Goal: Transaction & Acquisition: Purchase product/service

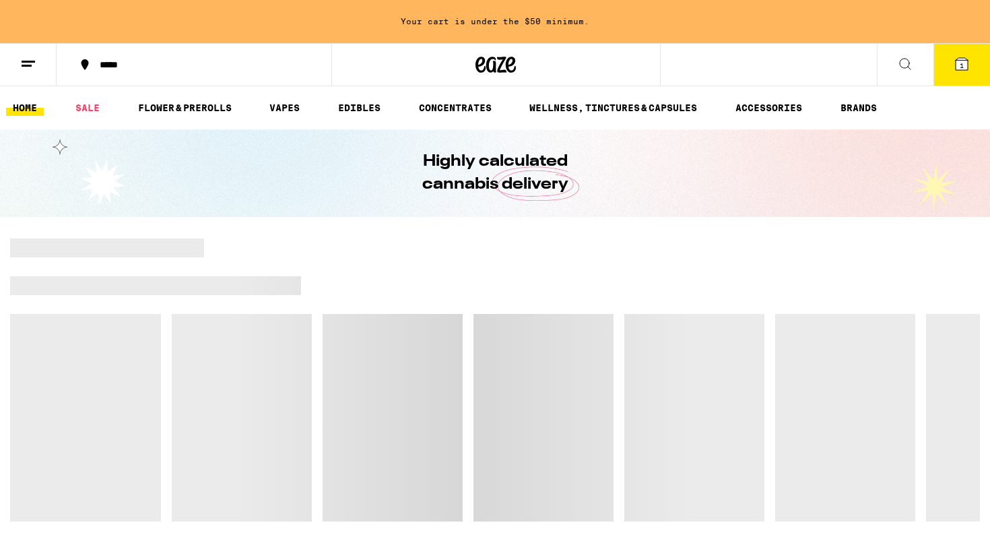
click at [962, 74] on button "1" at bounding box center [961, 65] width 57 height 42
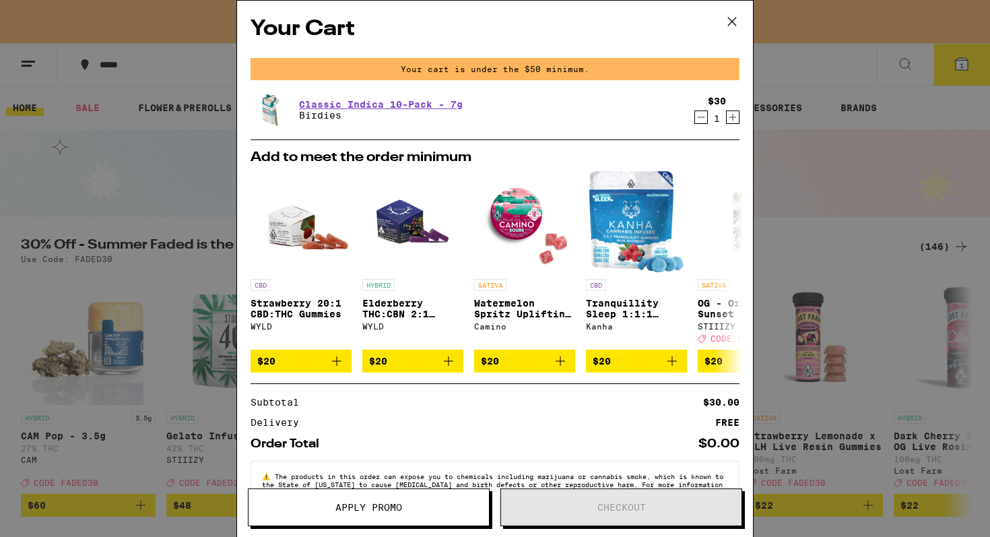
click at [702, 117] on icon "Decrement" at bounding box center [701, 117] width 12 height 16
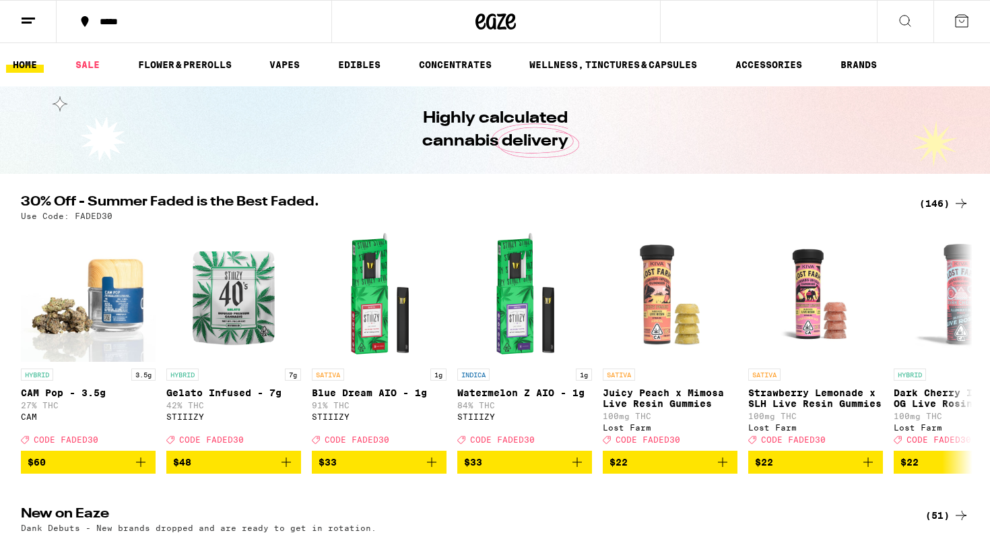
click at [108, 22] on div "*****" at bounding box center [202, 21] width 218 height 9
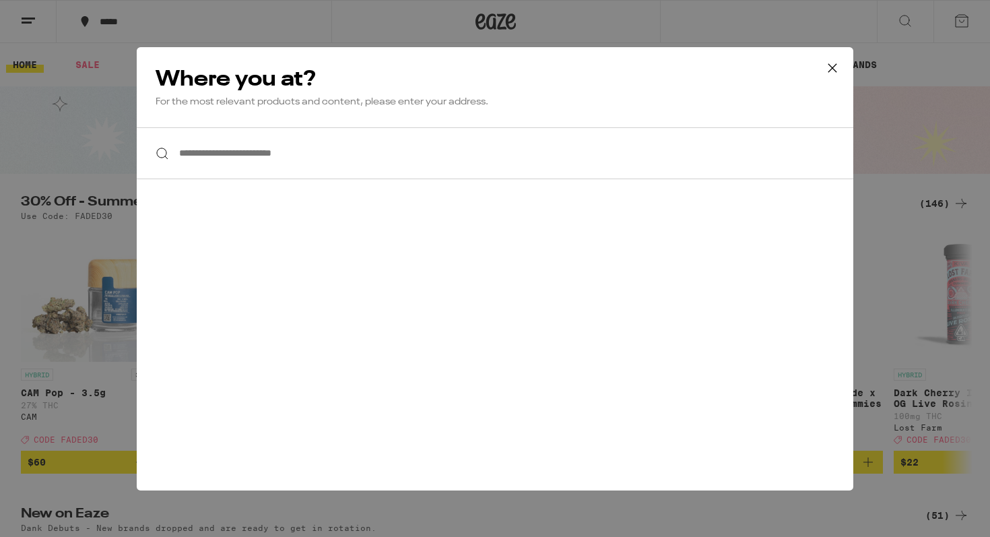
click at [232, 159] on input "**********" at bounding box center [495, 153] width 716 height 52
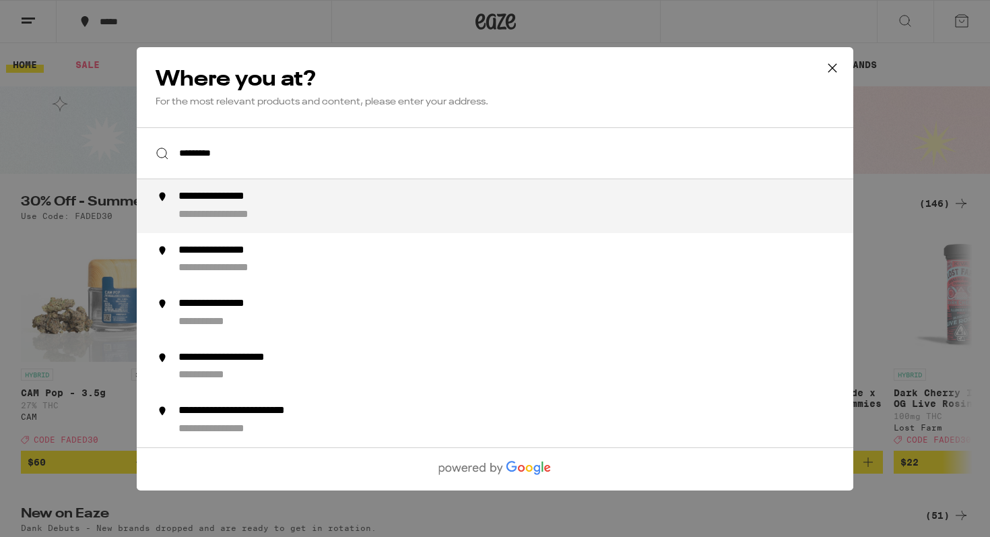
click at [230, 209] on div "**********" at bounding box center [521, 206] width 687 height 32
type input "**********"
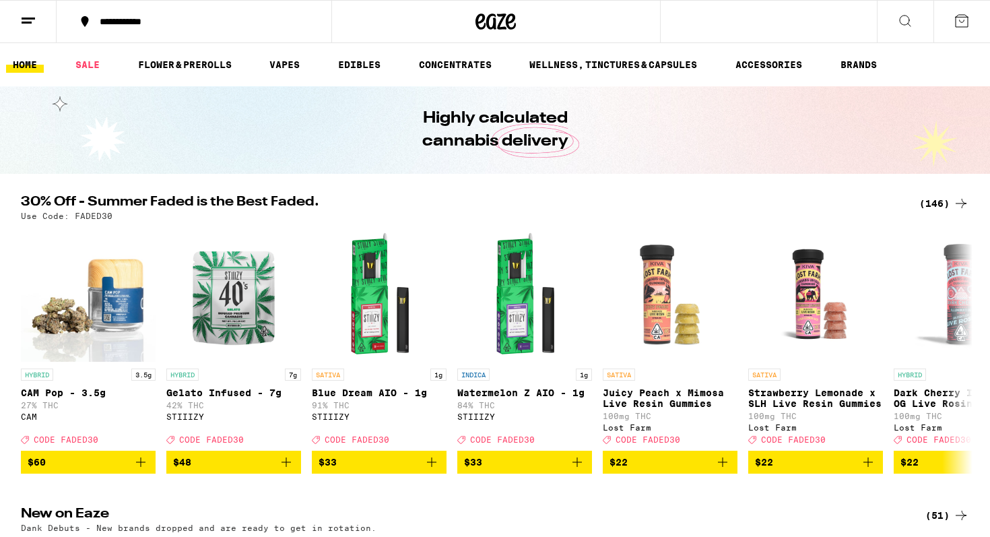
click at [934, 196] on div "(146)" at bounding box center [944, 203] width 50 height 16
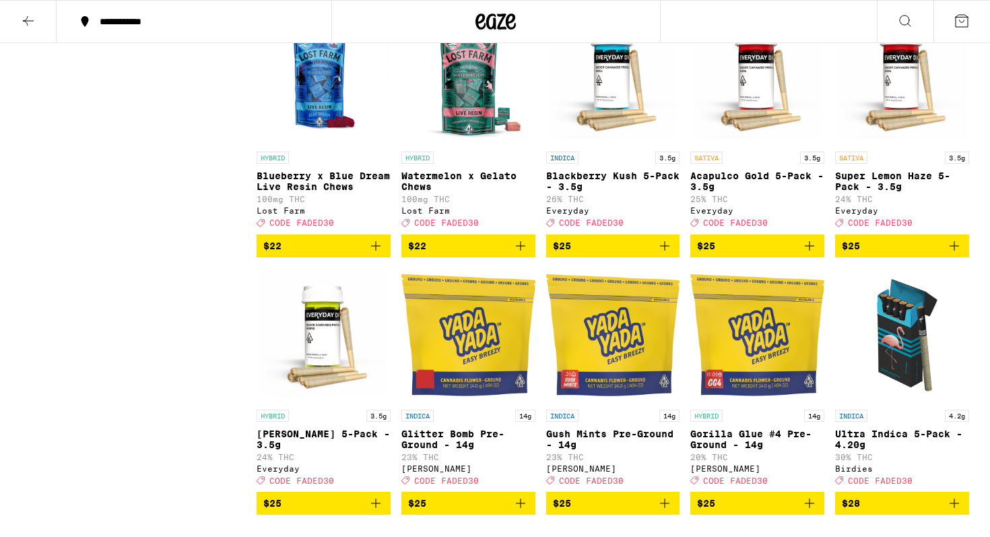
scroll to position [2502, 0]
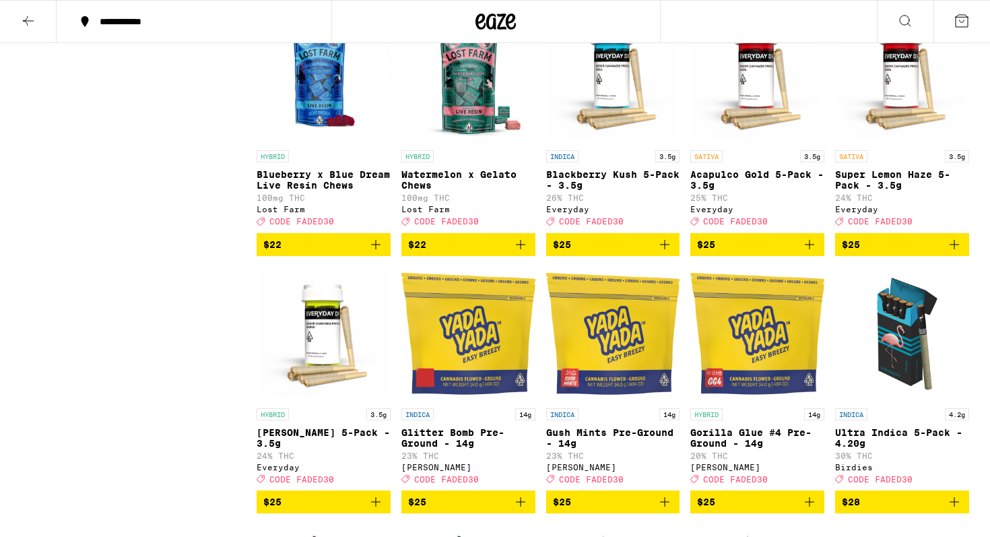
click at [671, 252] on icon "Add to bag" at bounding box center [664, 244] width 16 height 16
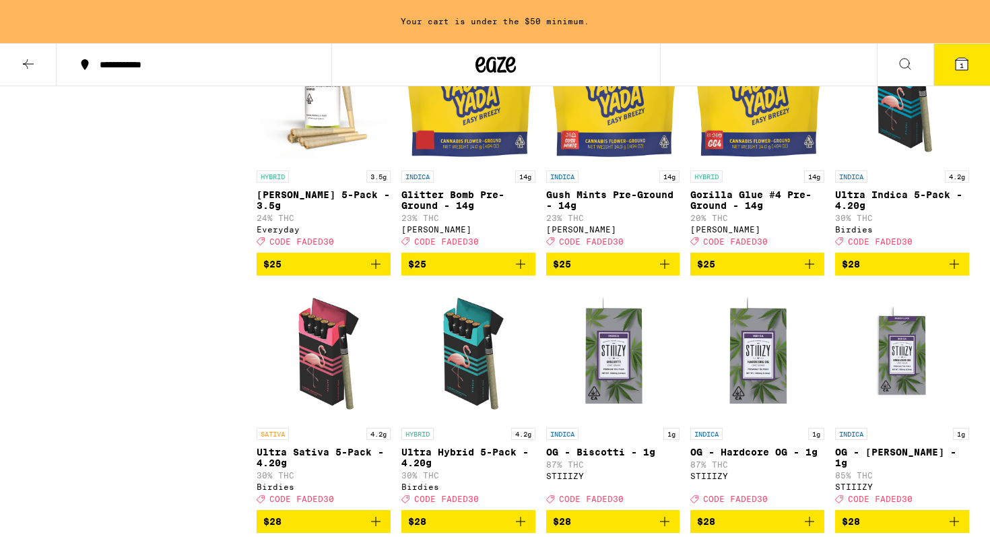
scroll to position [2788, 0]
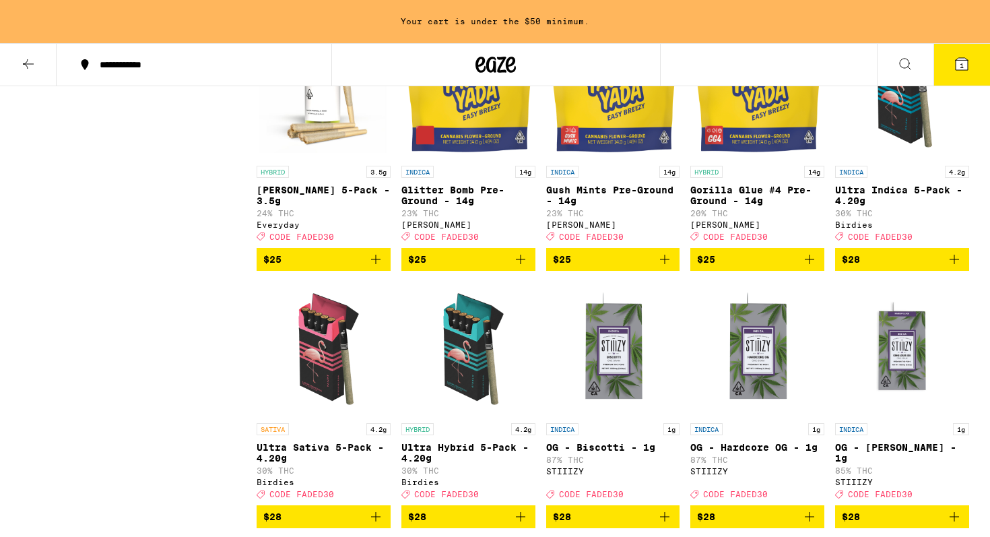
click at [959, 267] on icon "Add to bag" at bounding box center [954, 259] width 16 height 16
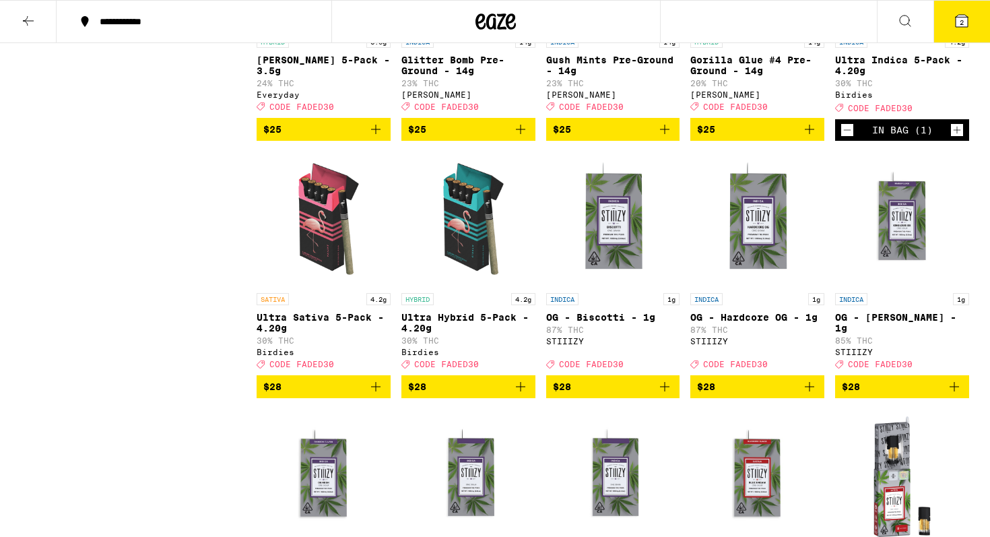
scroll to position [2877, 0]
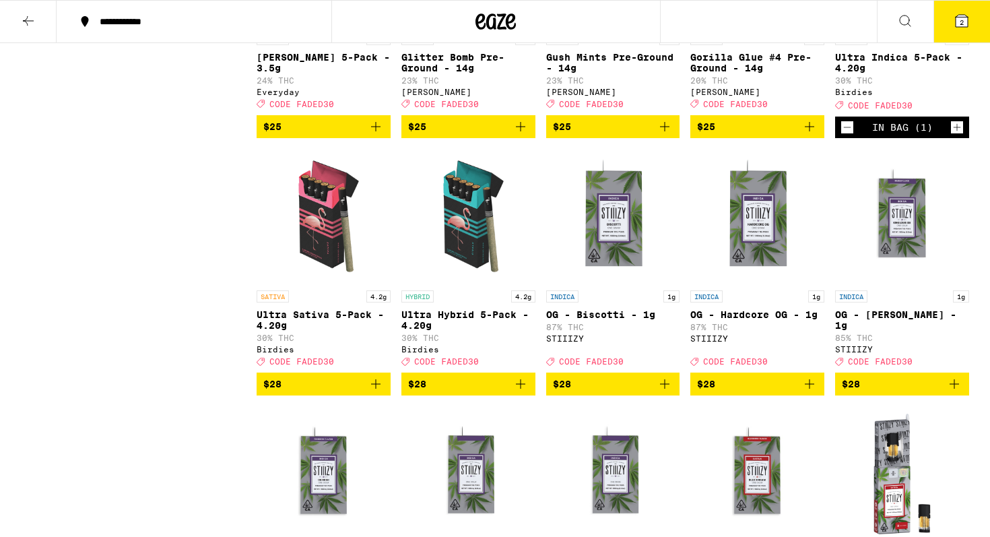
click at [523, 392] on icon "Add to bag" at bounding box center [520, 384] width 16 height 16
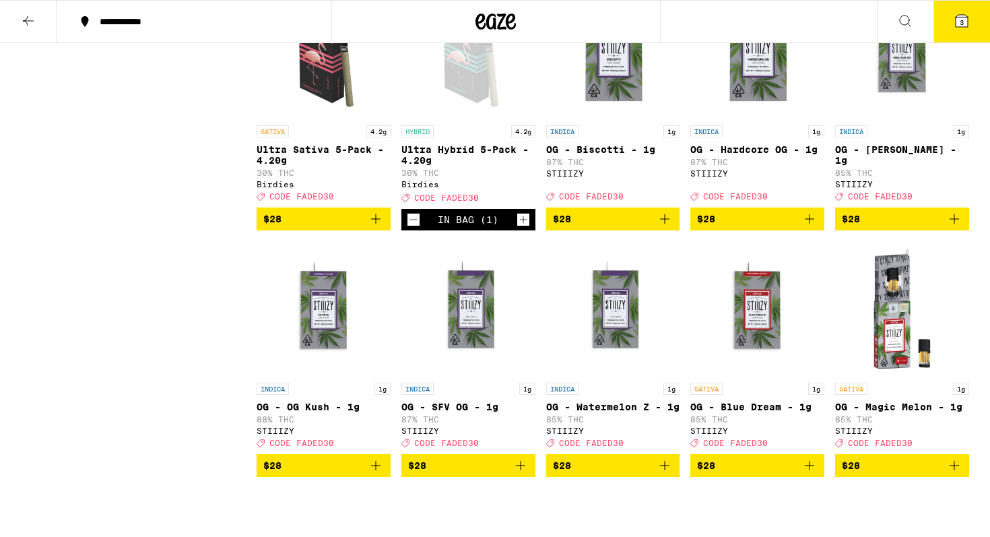
scroll to position [3031, 0]
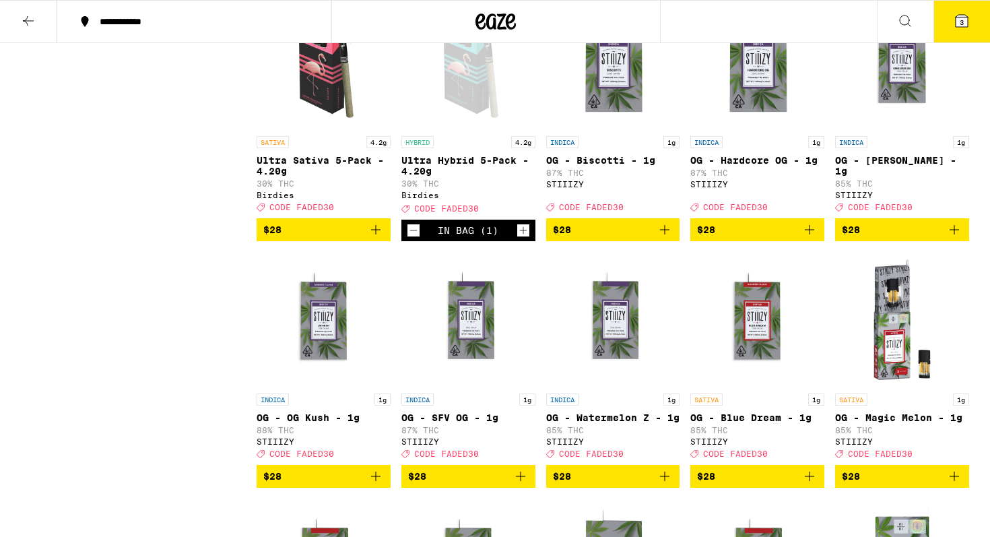
click at [414, 238] on icon "Decrement" at bounding box center [413, 230] width 12 height 16
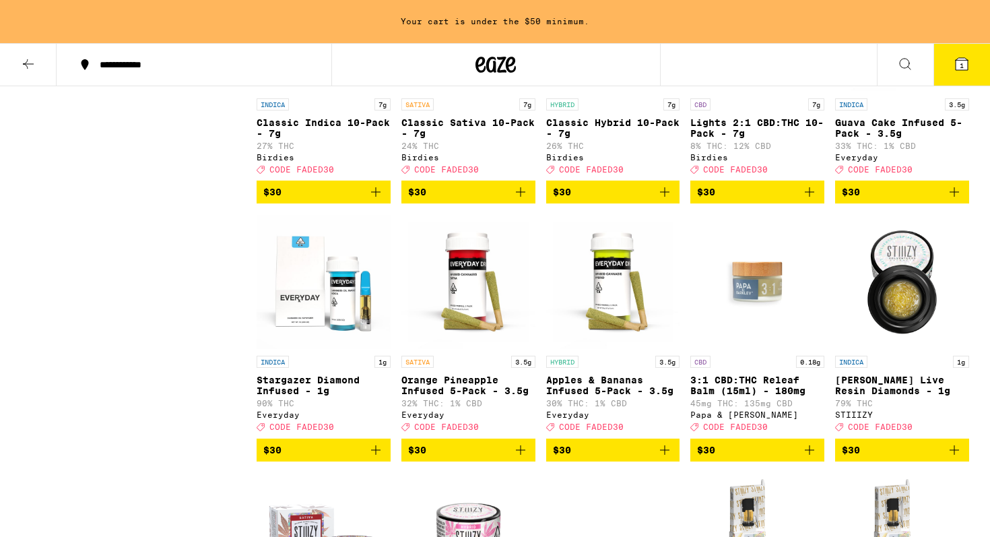
scroll to position [4125, 0]
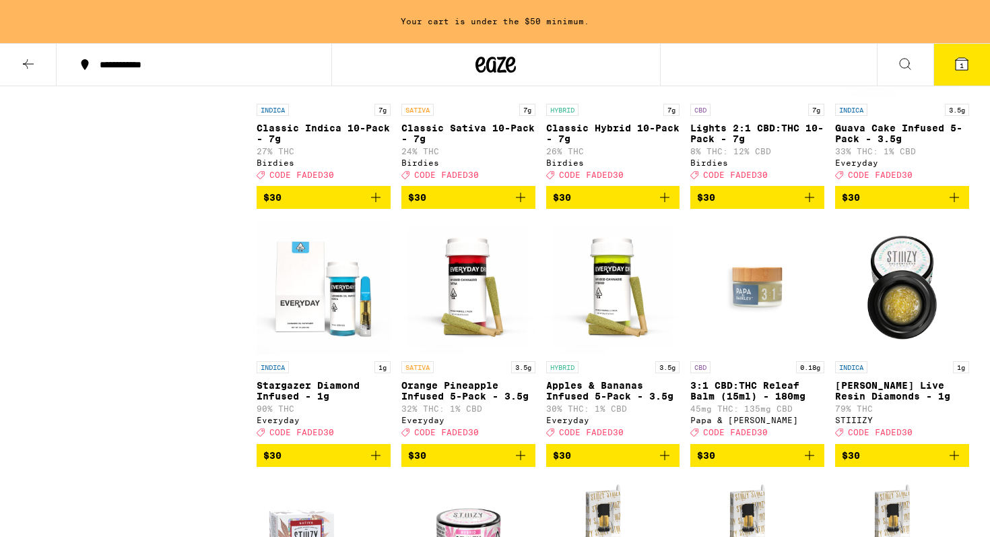
click at [380, 202] on icon "Add to bag" at bounding box center [375, 197] width 9 height 9
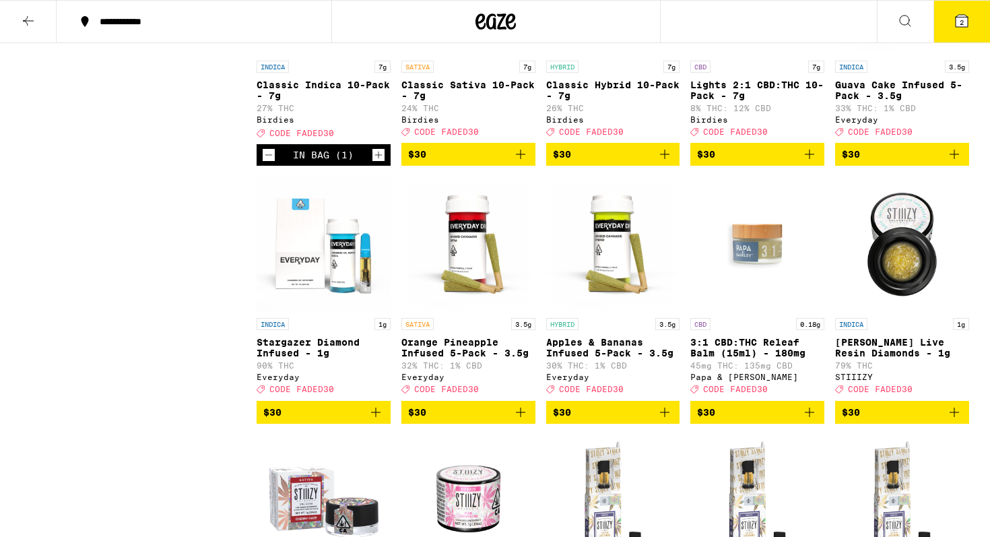
scroll to position [4082, 0]
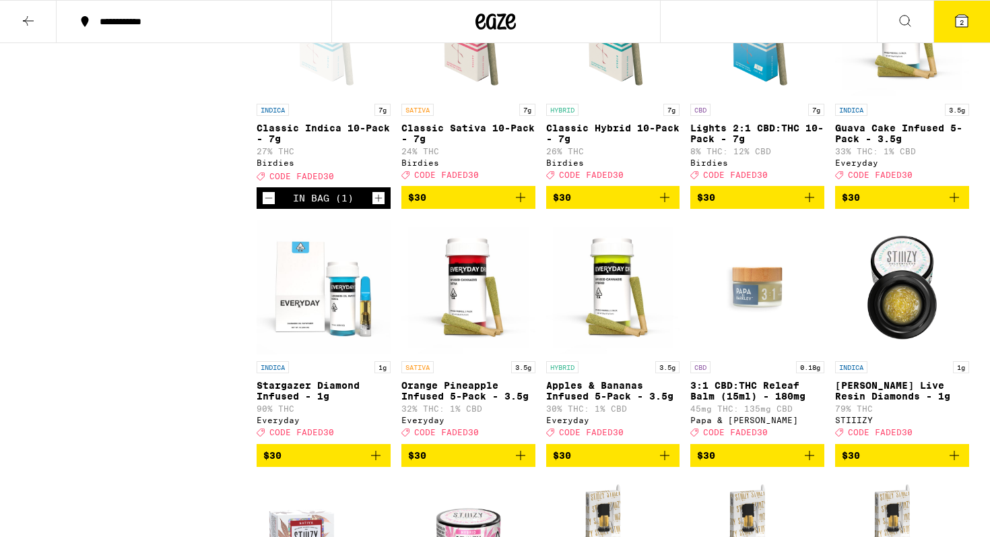
click at [667, 205] on icon "Add to bag" at bounding box center [664, 197] width 16 height 16
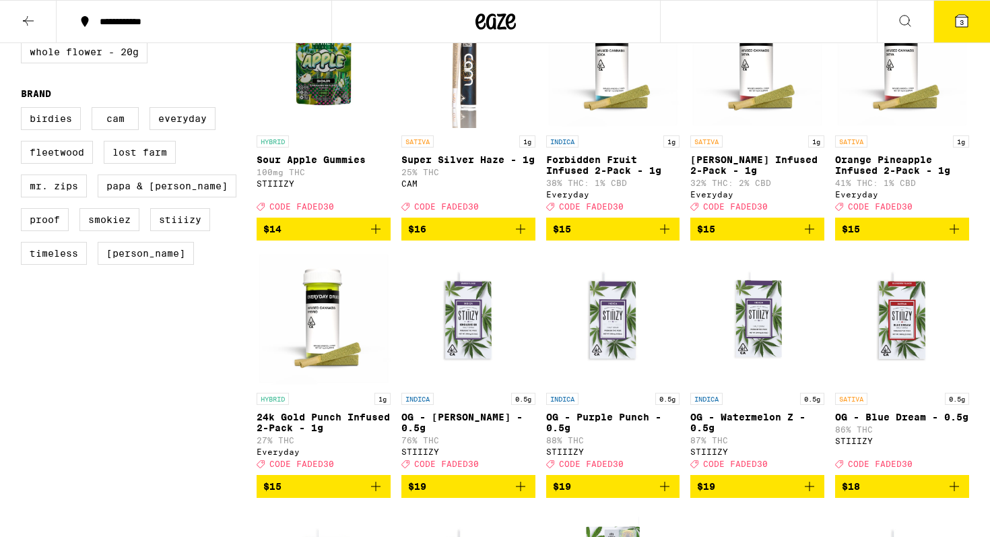
scroll to position [0, 0]
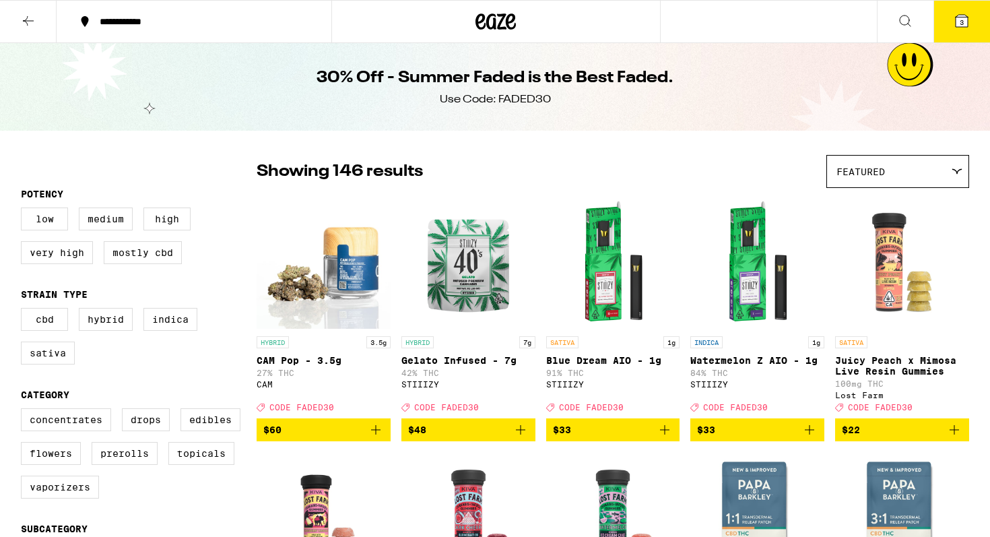
click at [955, 37] on button "3" at bounding box center [961, 22] width 57 height 42
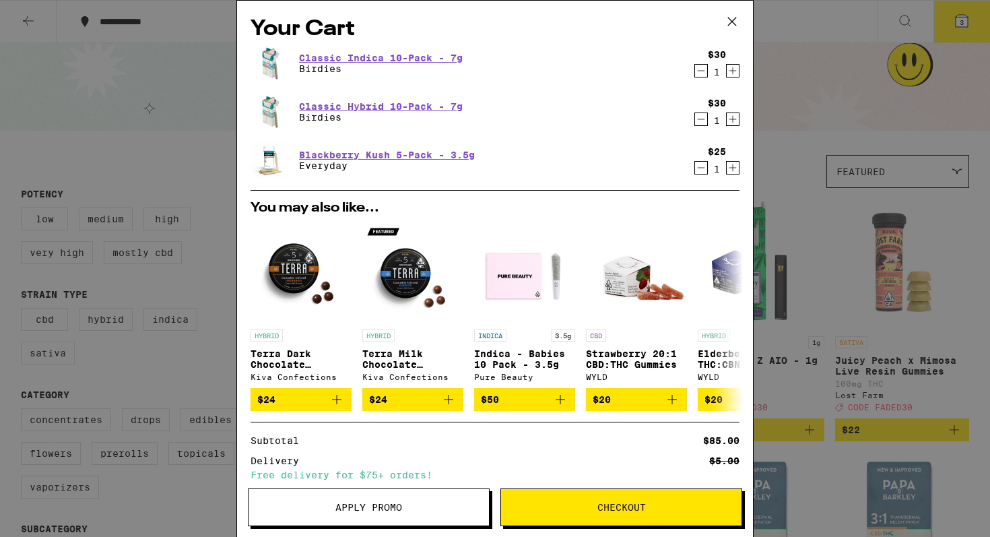
click at [727, 28] on icon at bounding box center [732, 21] width 20 height 20
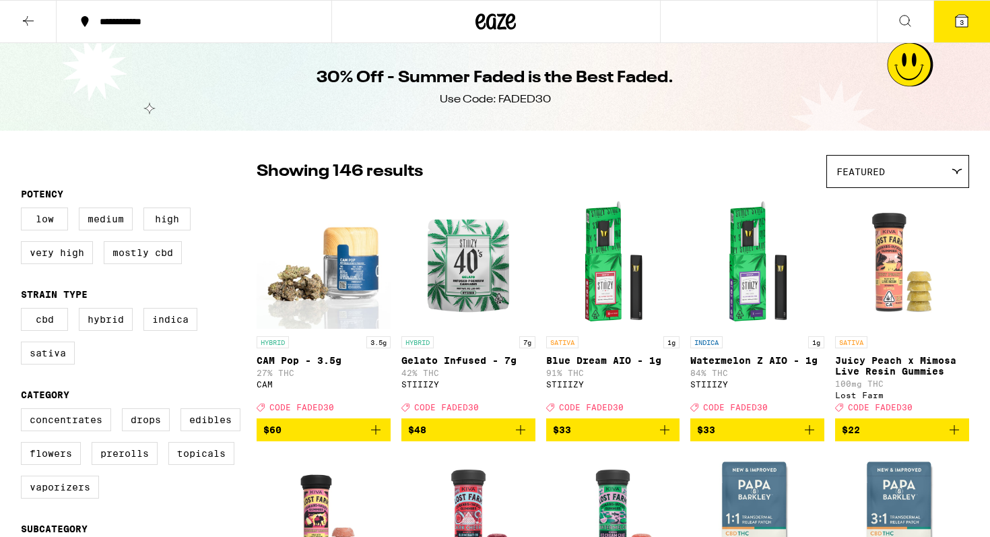
click at [964, 17] on icon at bounding box center [961, 21] width 12 height 12
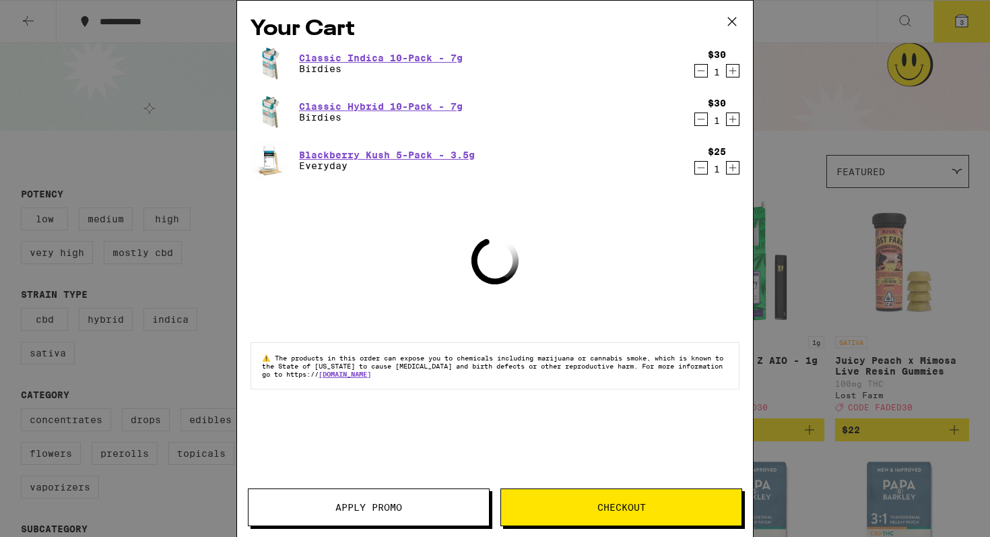
click at [318, 505] on span "Apply Promo" at bounding box center [368, 506] width 240 height 9
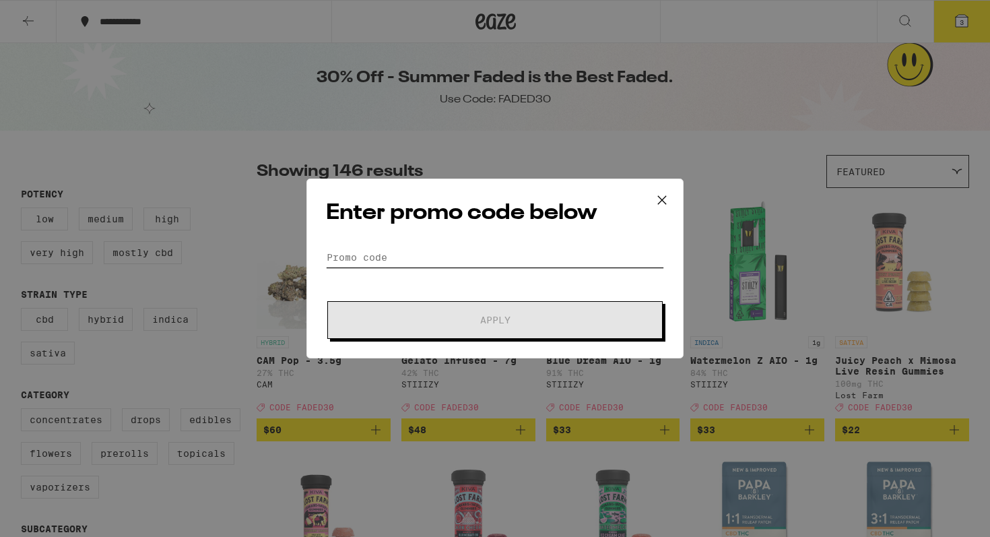
click at [461, 260] on input "Promo Code" at bounding box center [495, 257] width 338 height 20
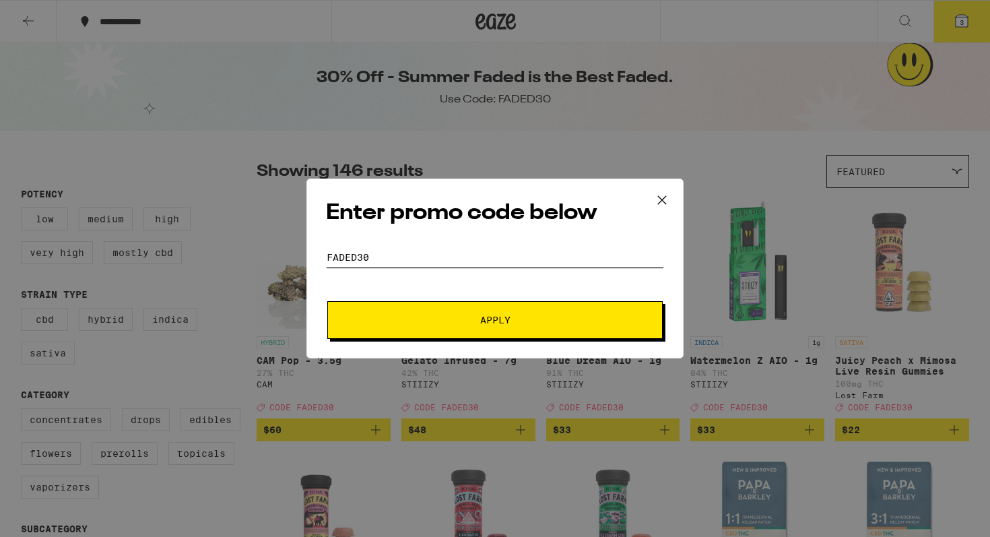
type input "faded30"
click at [509, 316] on span "Apply" at bounding box center [495, 319] width 30 height 9
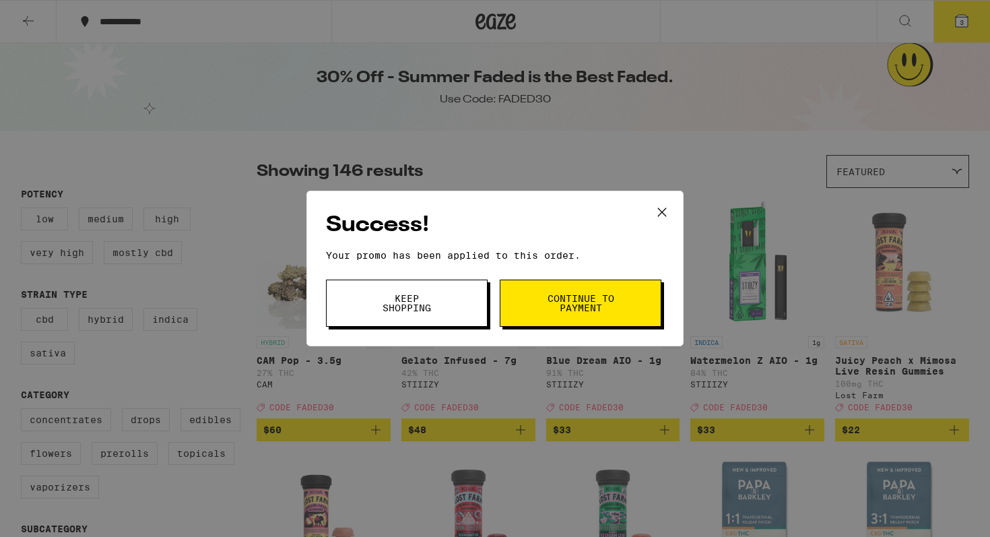
click at [435, 294] on span "Keep Shopping" at bounding box center [406, 303] width 69 height 19
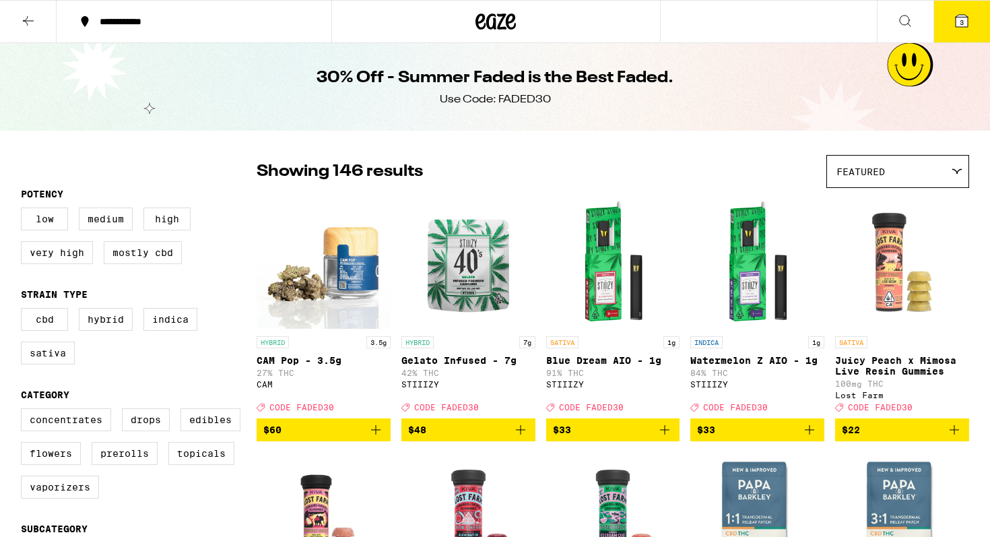
click at [971, 8] on button "3" at bounding box center [961, 22] width 57 height 42
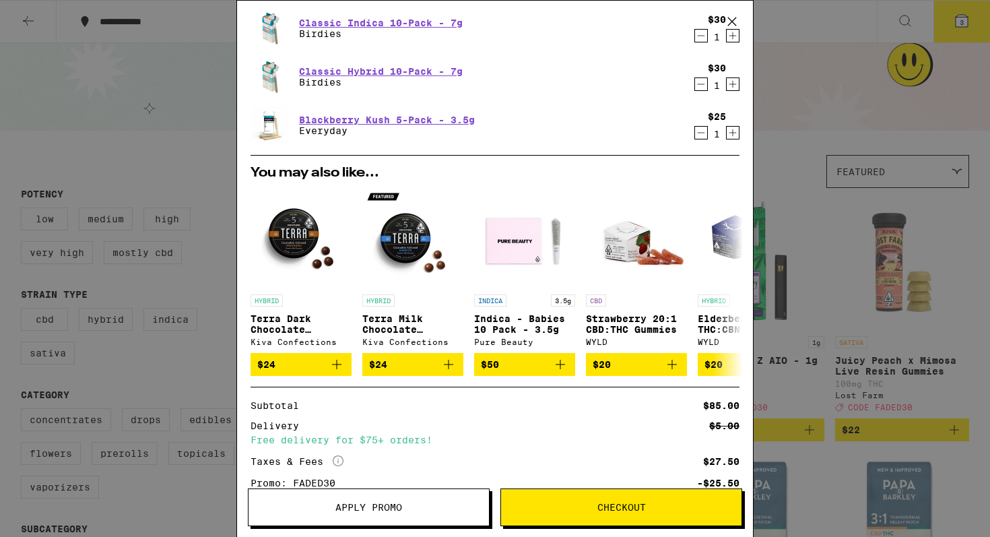
scroll to position [139, 0]
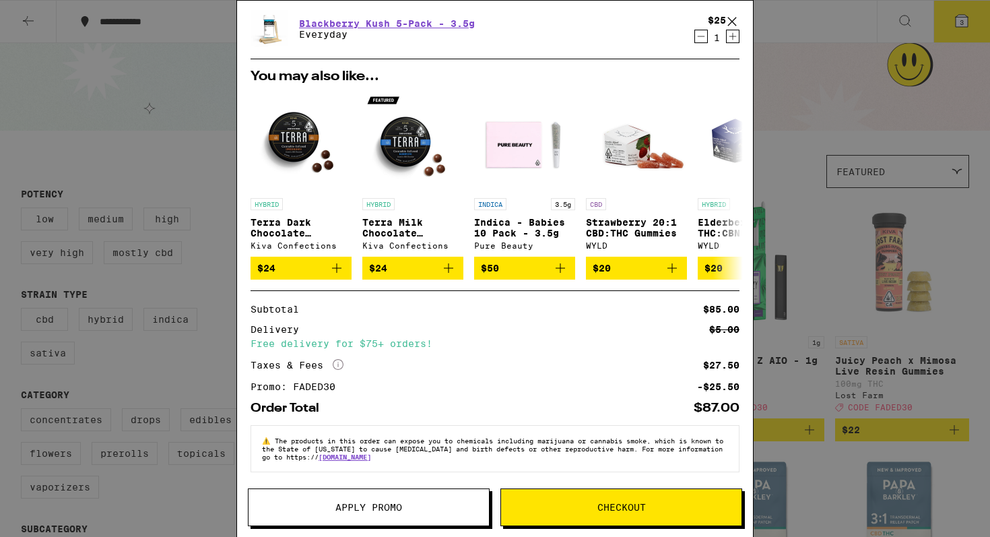
click at [652, 506] on span "Checkout" at bounding box center [621, 506] width 240 height 9
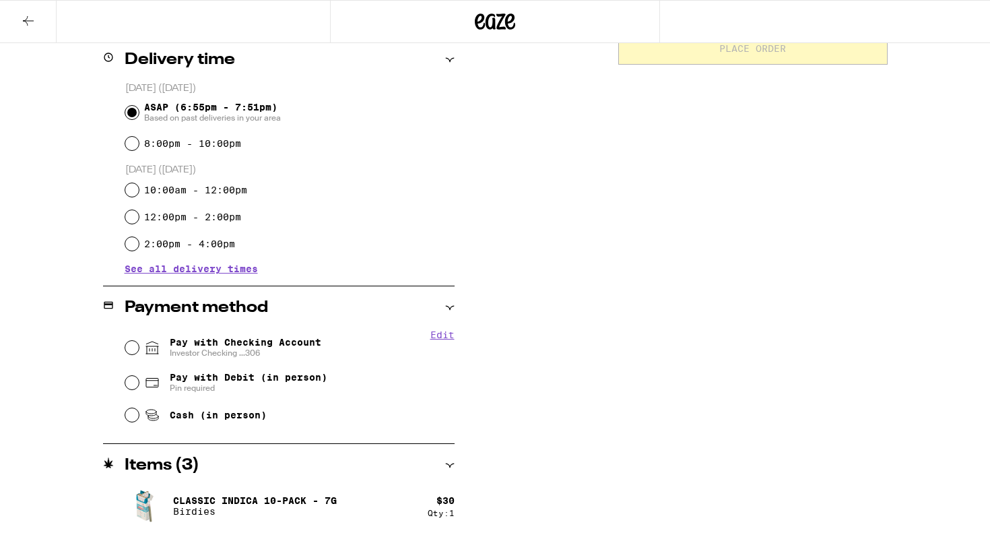
scroll to position [340, 0]
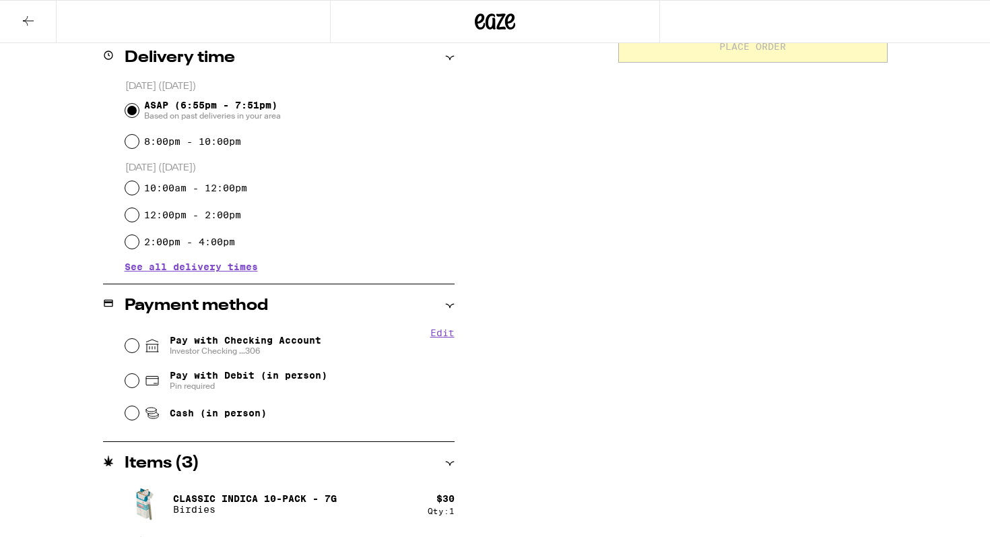
click at [129, 339] on div "Pay with Checking Account Investor Checking ...306" at bounding box center [289, 345] width 329 height 35
click at [131, 344] on input "Pay with Checking Account Investor Checking ...306" at bounding box center [131, 345] width 13 height 13
radio input "true"
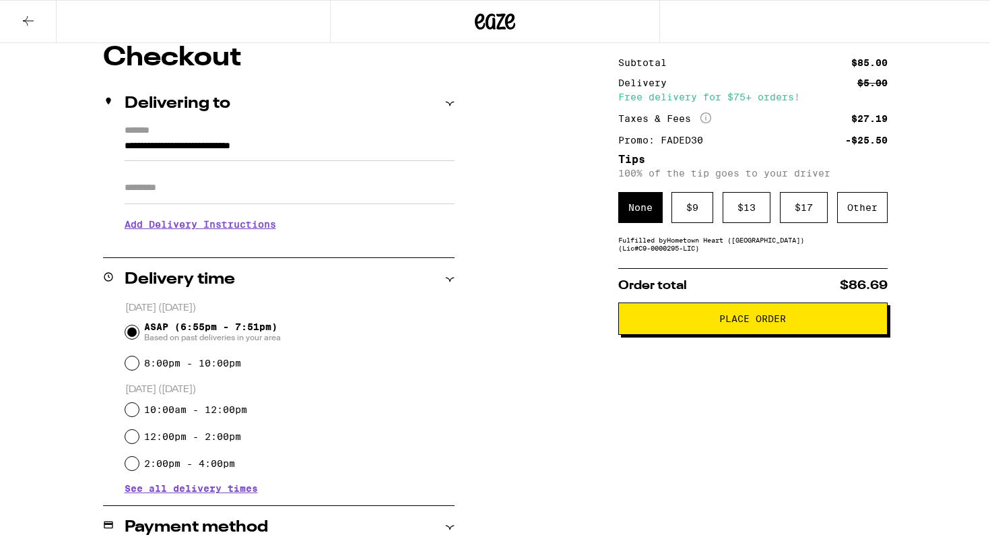
scroll to position [119, 0]
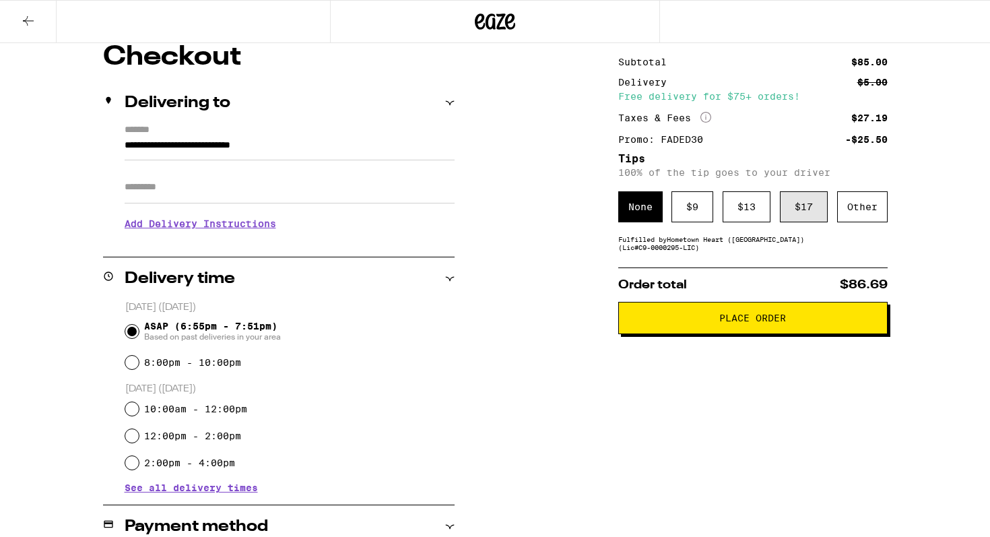
click at [800, 213] on div "$ 17" at bounding box center [804, 206] width 48 height 31
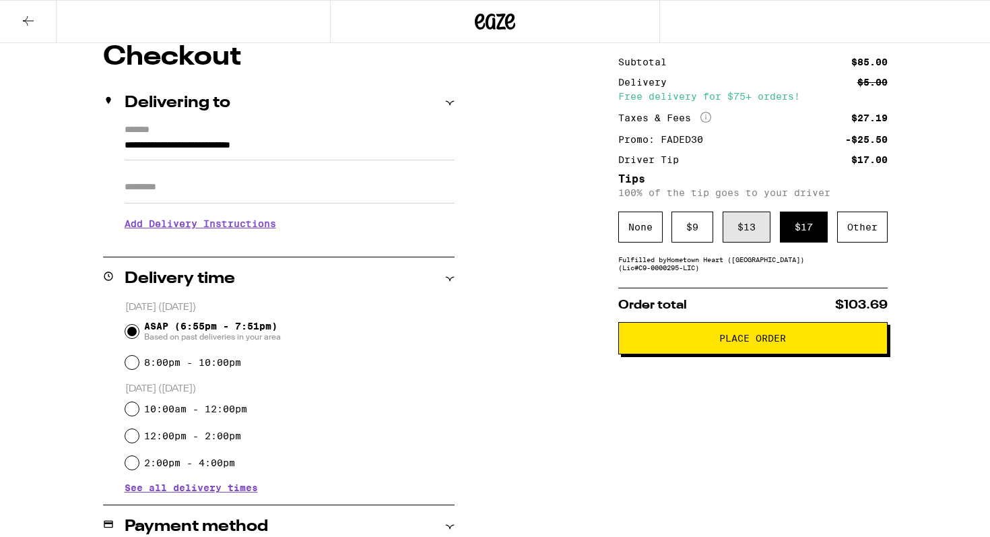
click at [751, 230] on div "$ 13" at bounding box center [746, 226] width 48 height 31
click at [693, 218] on div "$ 9" at bounding box center [692, 226] width 42 height 31
click at [782, 343] on span "Place Order" at bounding box center [752, 337] width 67 height 9
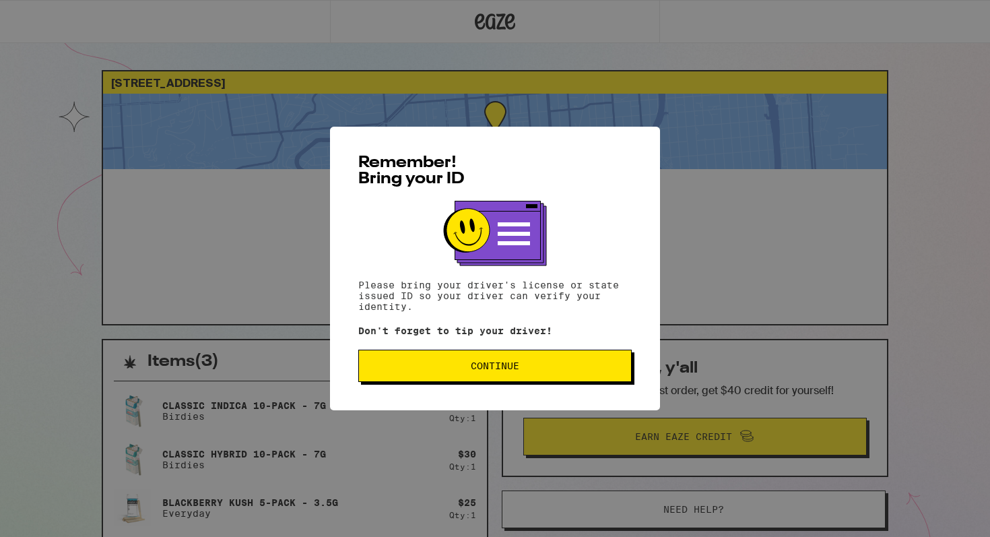
click at [514, 367] on span "Continue" at bounding box center [495, 365] width 48 height 9
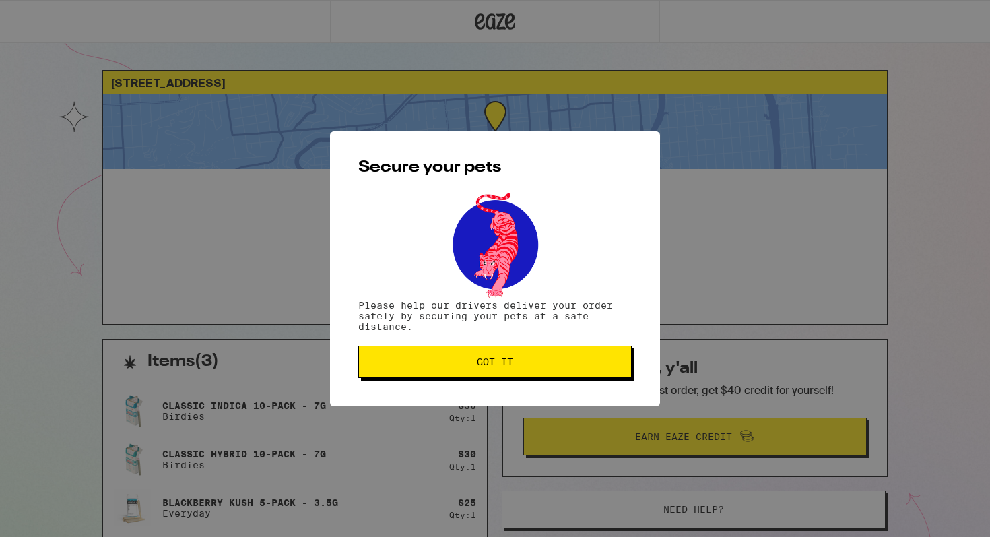
click at [514, 366] on span "Got it" at bounding box center [495, 361] width 250 height 9
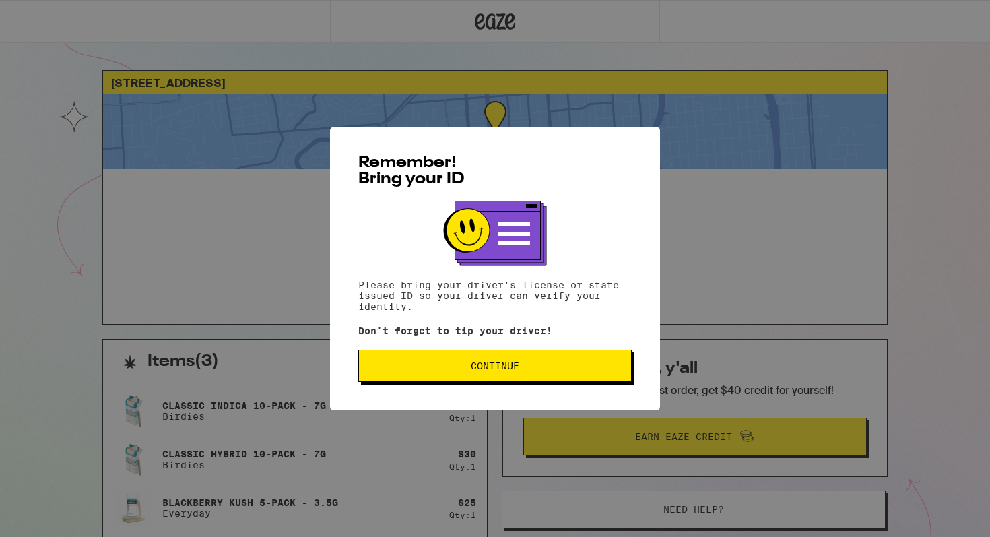
click at [400, 376] on button "Continue" at bounding box center [494, 365] width 273 height 32
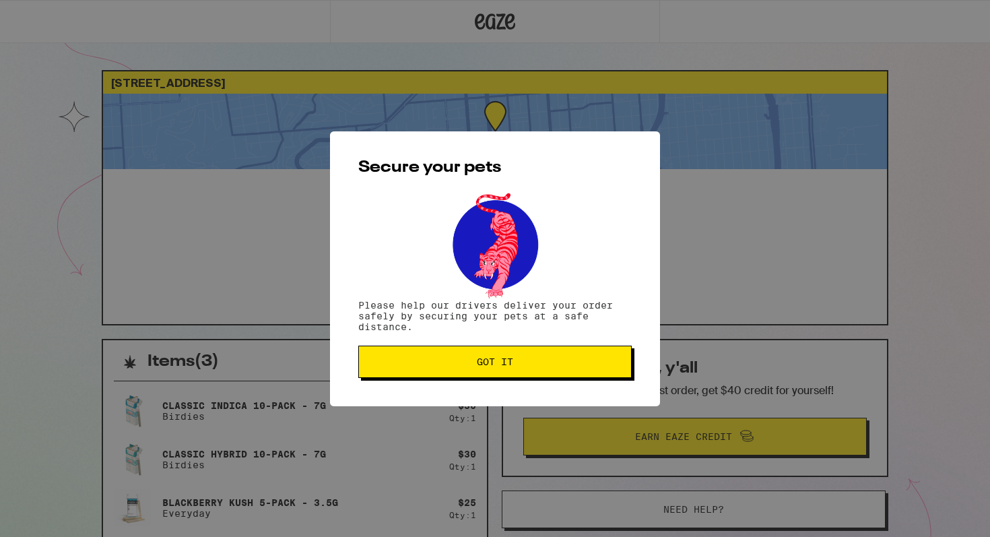
click at [400, 376] on button "Got it" at bounding box center [494, 361] width 273 height 32
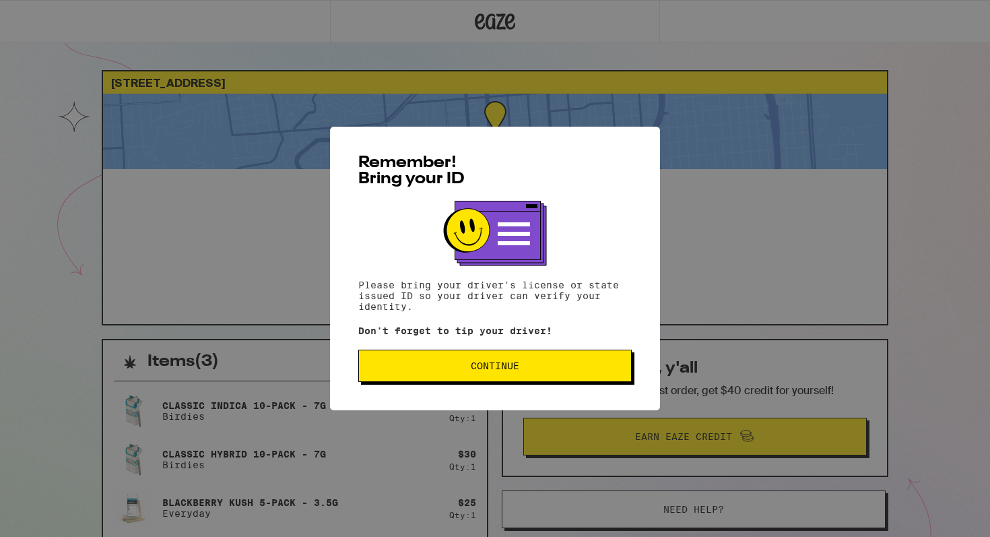
click at [415, 376] on button "Continue" at bounding box center [494, 365] width 273 height 32
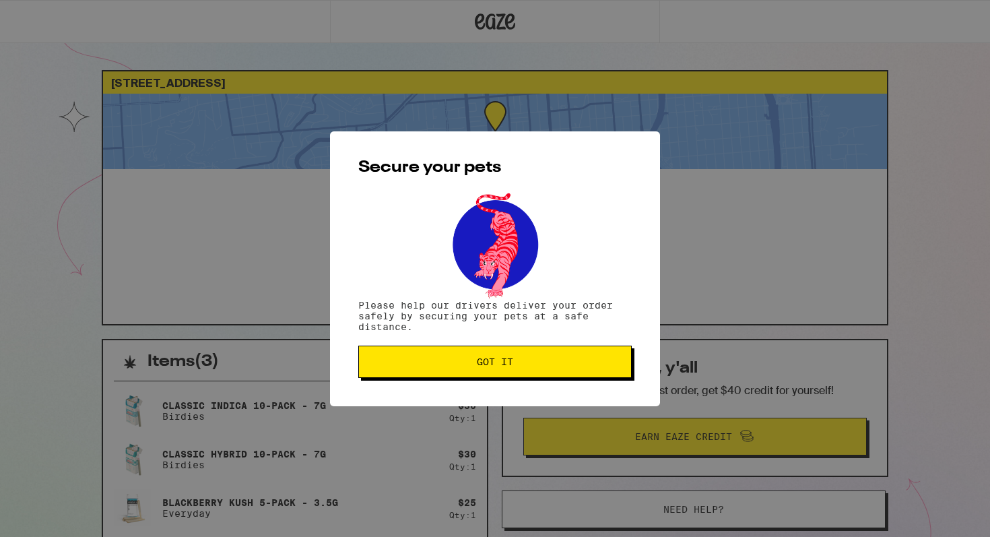
click at [415, 376] on button "Got it" at bounding box center [494, 361] width 273 height 32
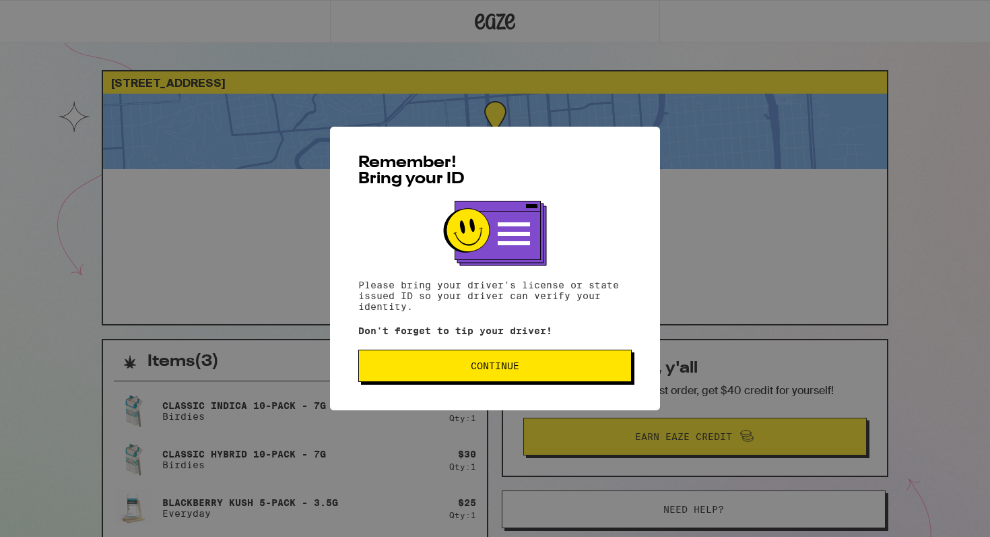
click at [466, 375] on button "Continue" at bounding box center [494, 365] width 273 height 32
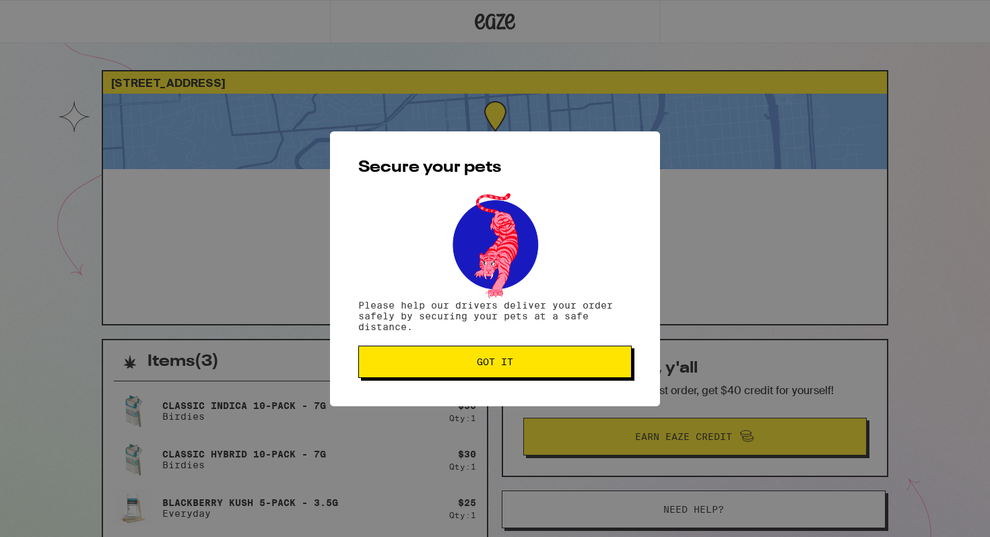
click at [466, 375] on button "Got it" at bounding box center [494, 361] width 273 height 32
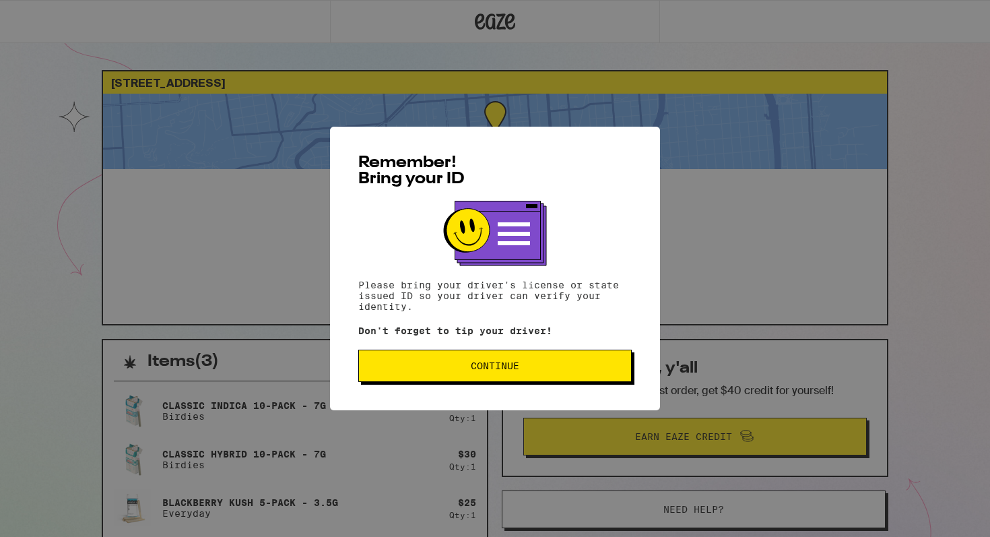
click at [485, 376] on button "Continue" at bounding box center [494, 365] width 273 height 32
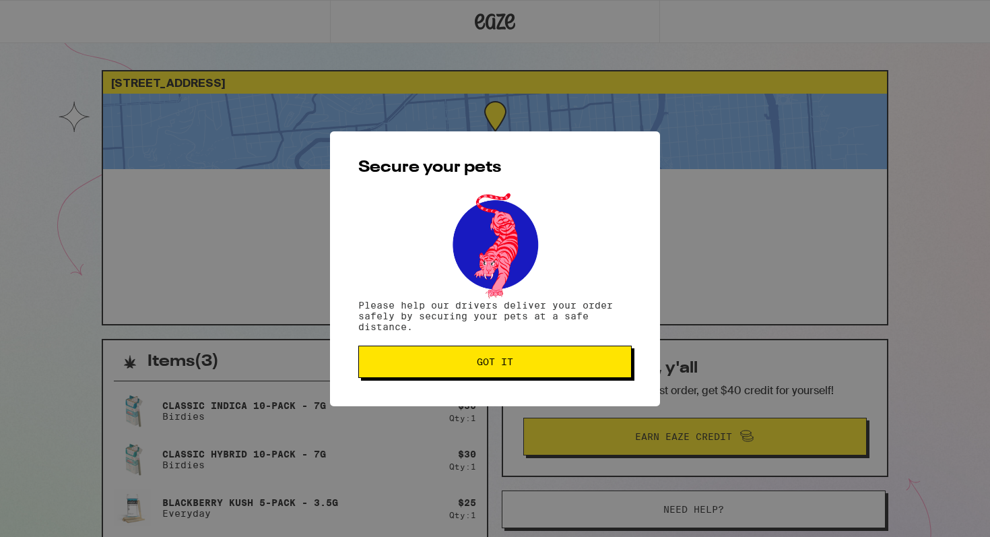
click at [485, 376] on button "Got it" at bounding box center [494, 361] width 273 height 32
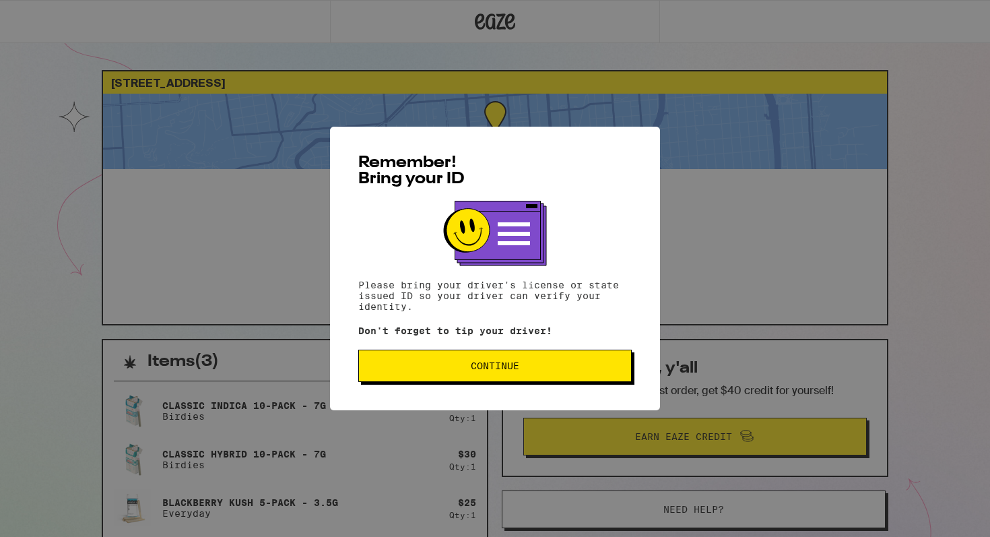
click at [422, 369] on span "Continue" at bounding box center [495, 365] width 250 height 9
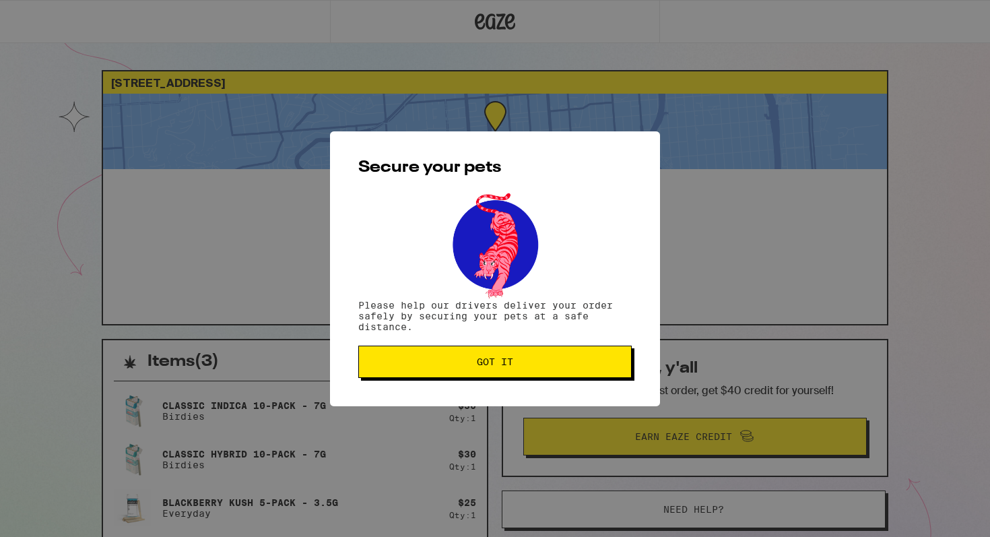
click at [422, 369] on button "Got it" at bounding box center [494, 361] width 273 height 32
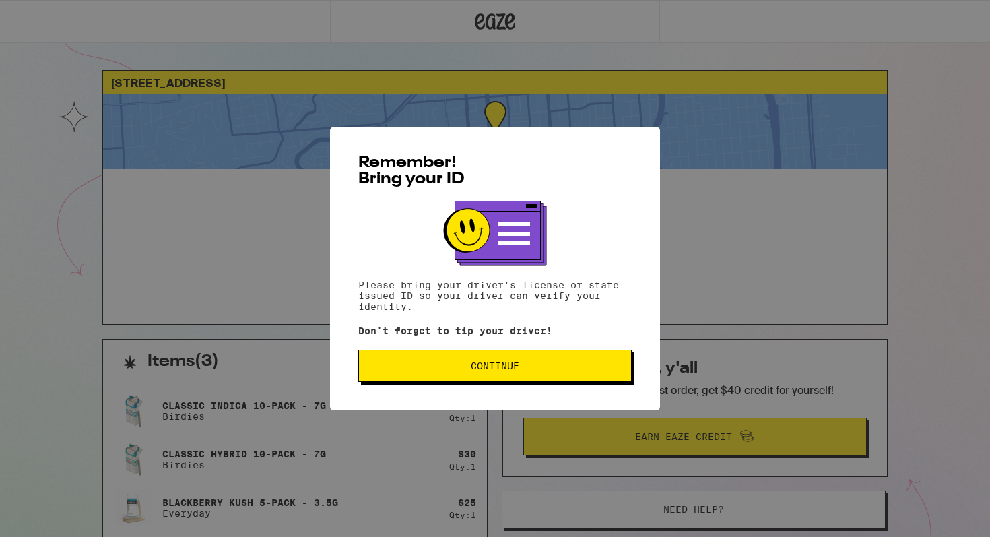
click at [422, 369] on span "Continue" at bounding box center [495, 365] width 250 height 9
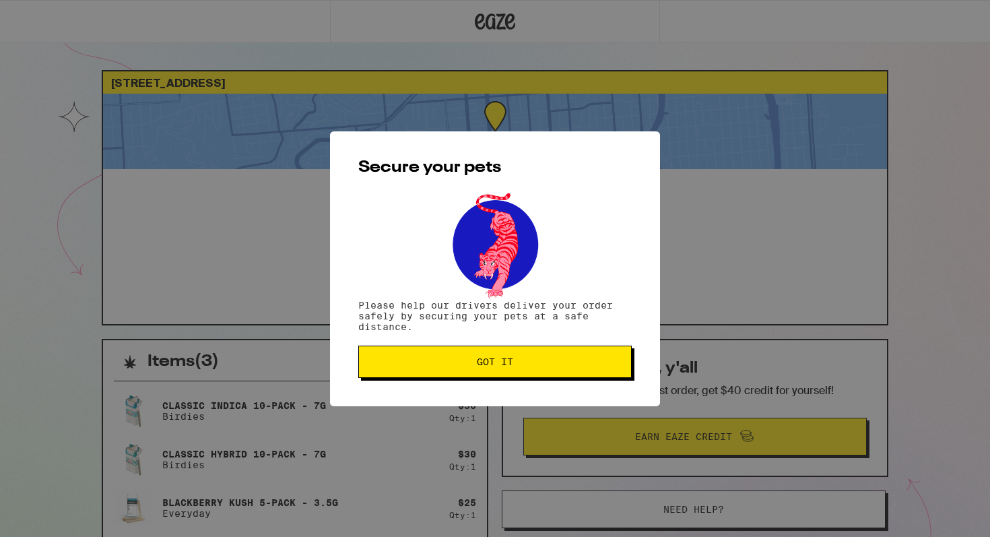
click at [422, 369] on button "Got it" at bounding box center [494, 361] width 273 height 32
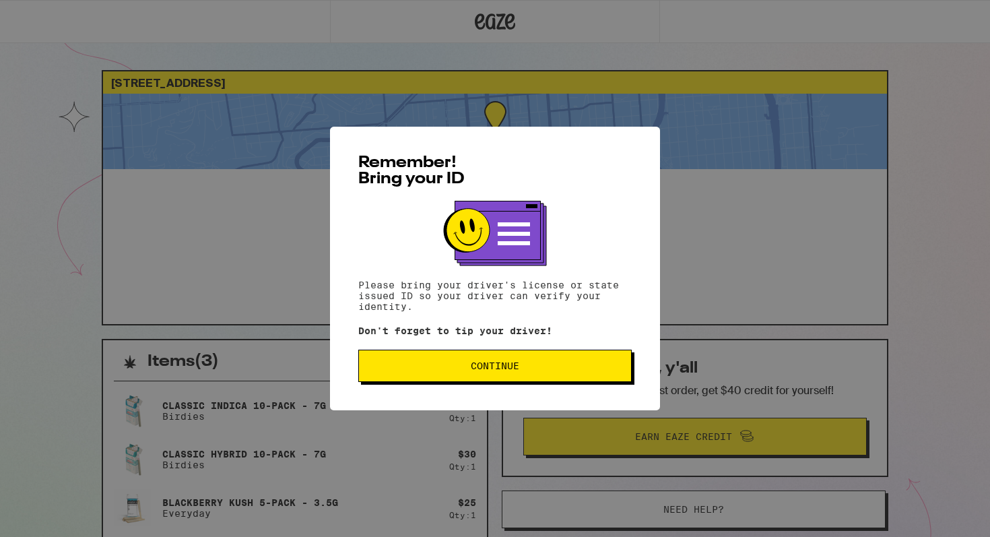
click at [345, 391] on div "Remember! Bring your ID Please bring your driver's license or state issued ID s…" at bounding box center [495, 268] width 330 height 283
click at [399, 370] on span "Continue" at bounding box center [495, 365] width 250 height 9
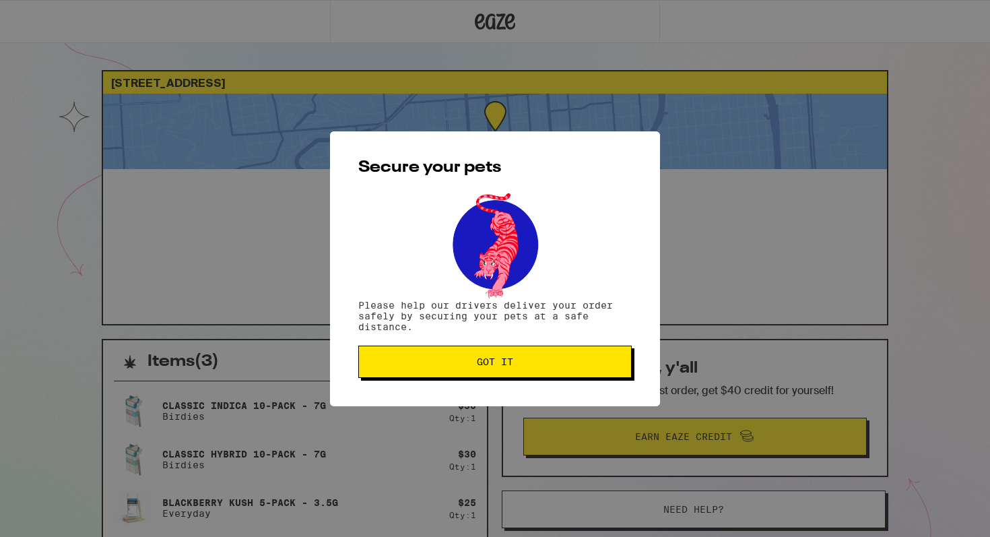
click at [399, 369] on button "Got it" at bounding box center [494, 361] width 273 height 32
